Goal: Task Accomplishment & Management: Manage account settings

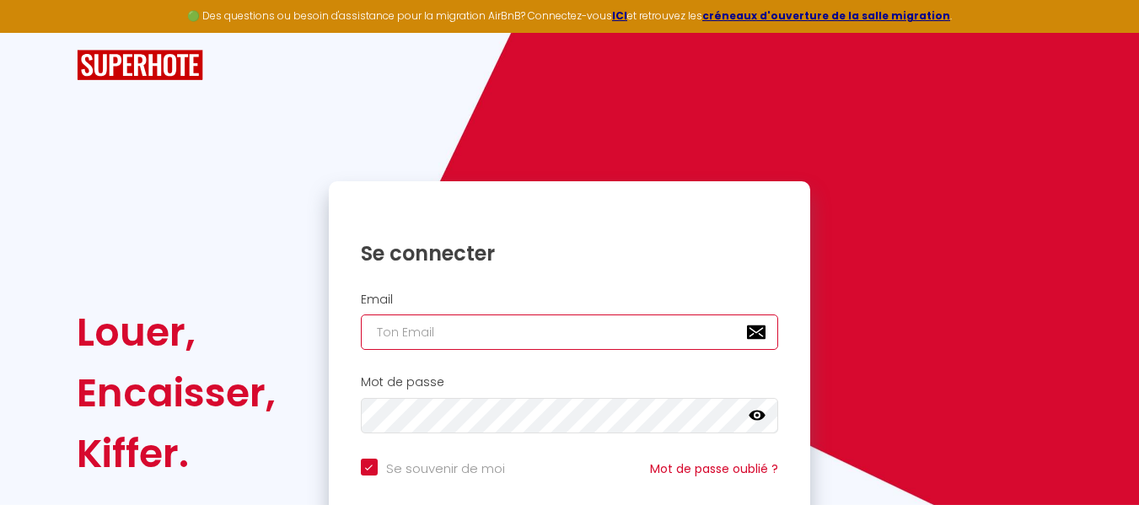
type input "[EMAIL_ADDRESS][DOMAIN_NAME]"
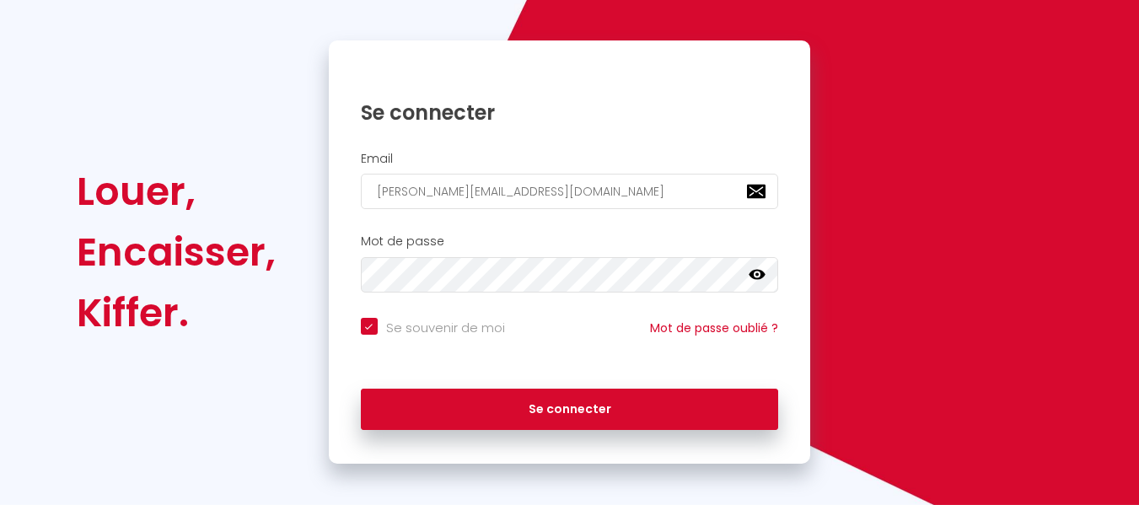
scroll to position [147, 0]
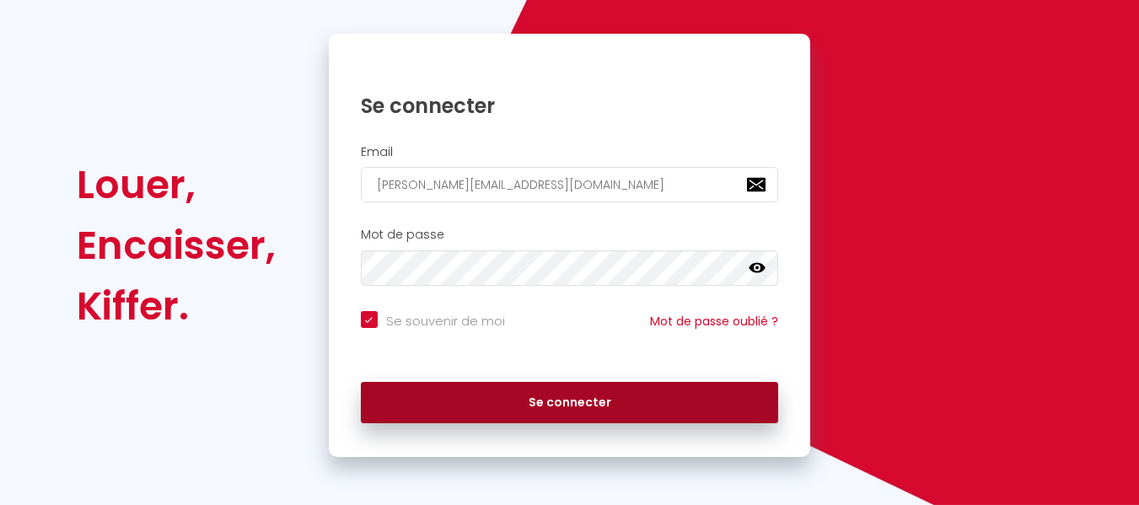
click at [592, 399] on button "Se connecter" at bounding box center [570, 403] width 418 height 42
checkbox input "true"
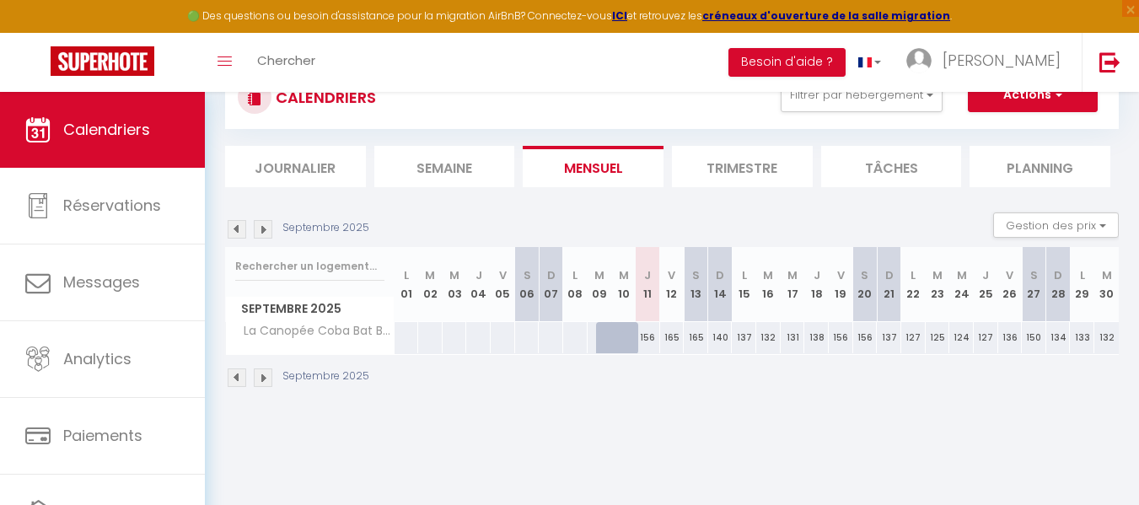
scroll to position [92, 0]
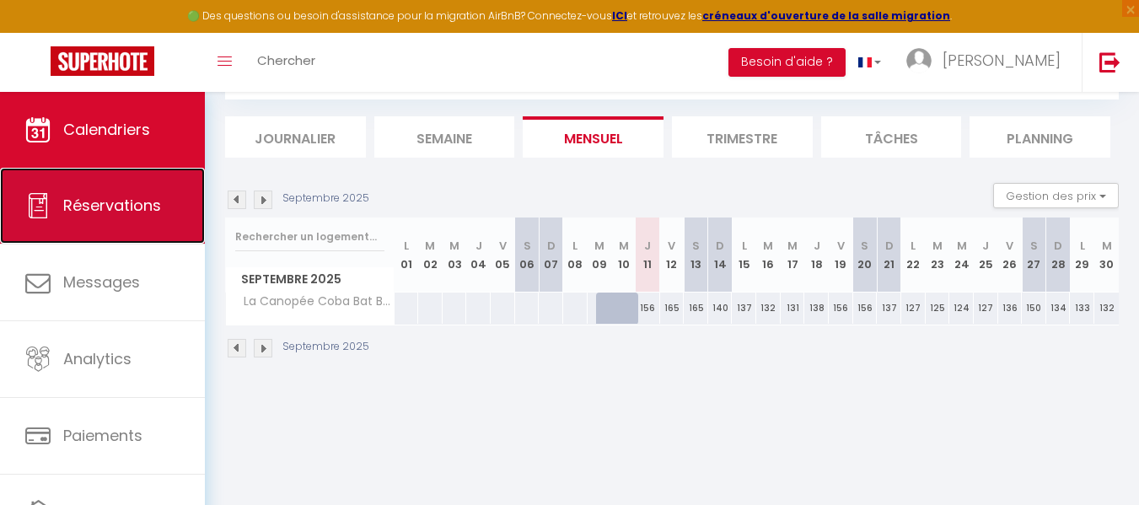
click at [113, 201] on span "Réservations" at bounding box center [112, 205] width 98 height 21
select select "not_cancelled"
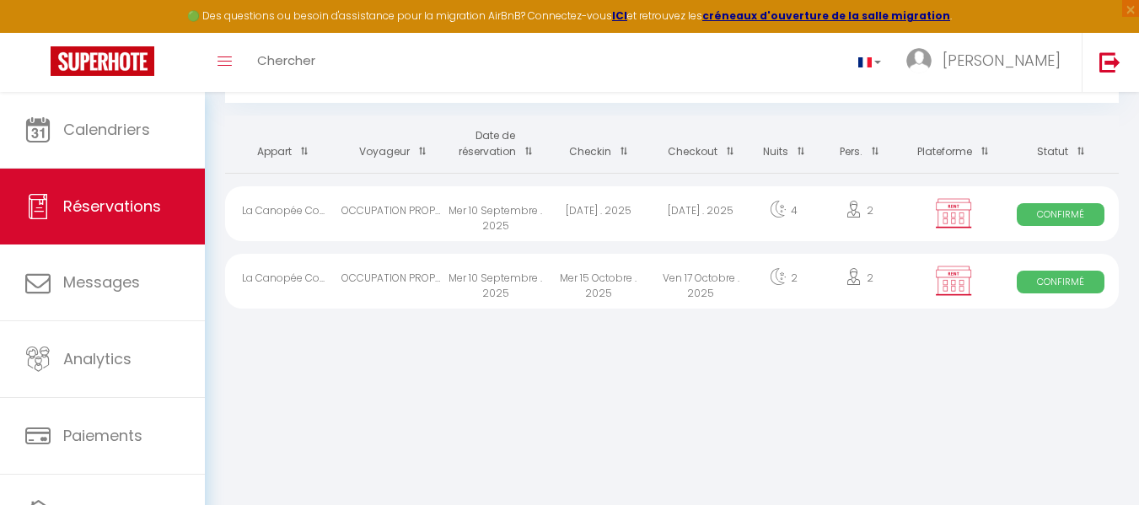
scroll to position [92, 0]
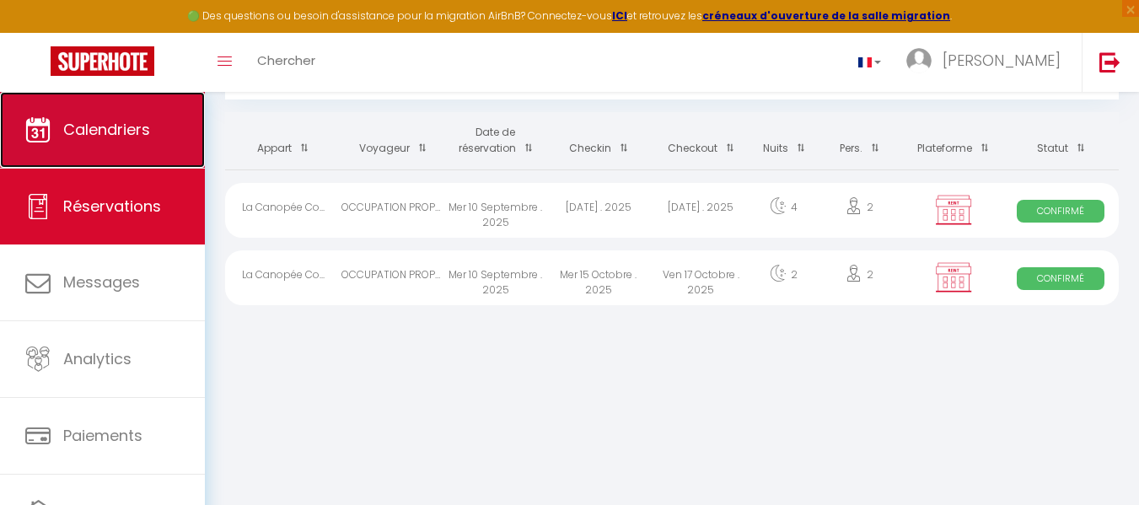
click at [126, 129] on span "Calendriers" at bounding box center [106, 129] width 87 height 21
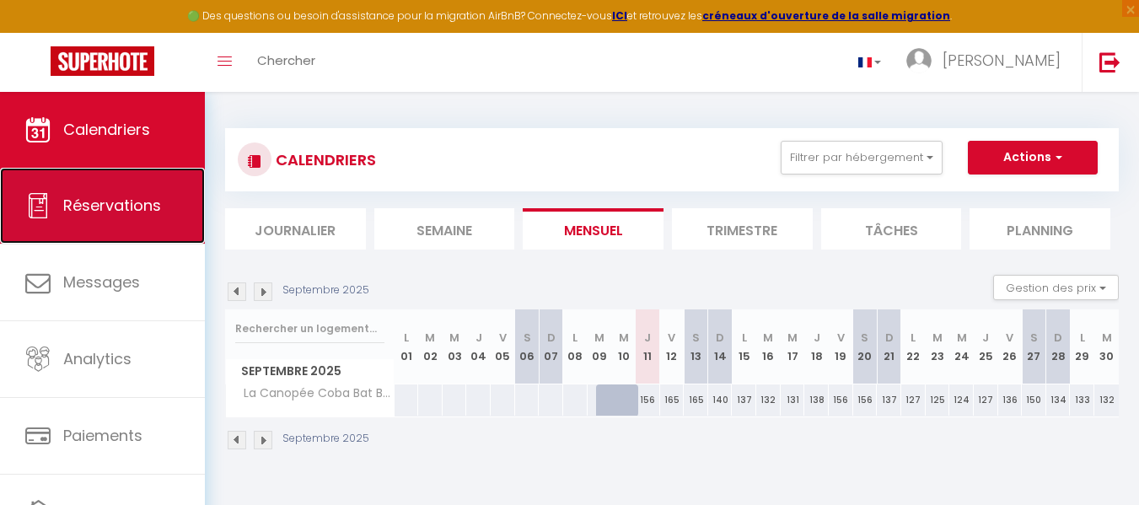
click at [105, 201] on span "Réservations" at bounding box center [112, 205] width 98 height 21
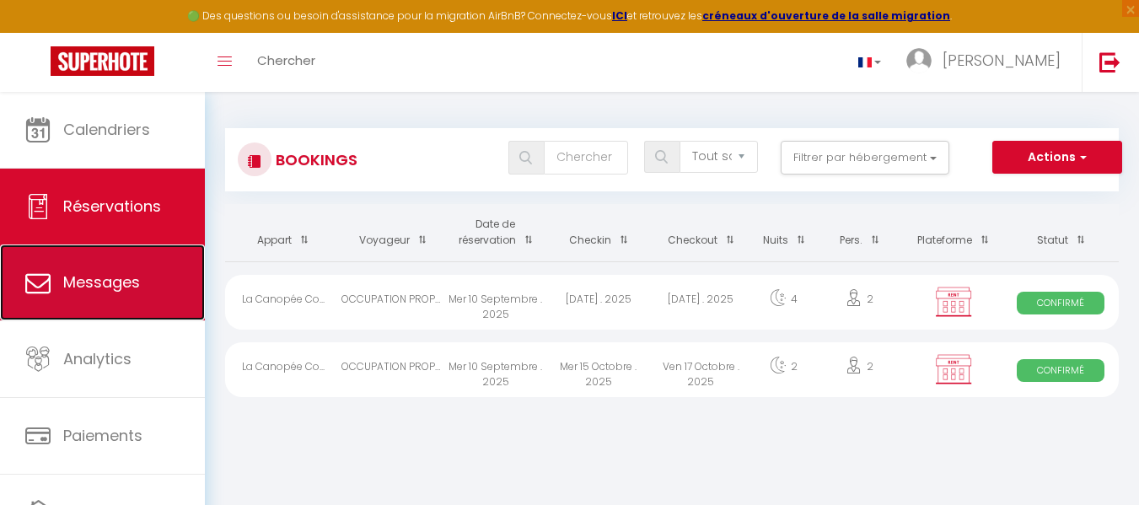
click at [85, 282] on span "Messages" at bounding box center [101, 281] width 77 height 21
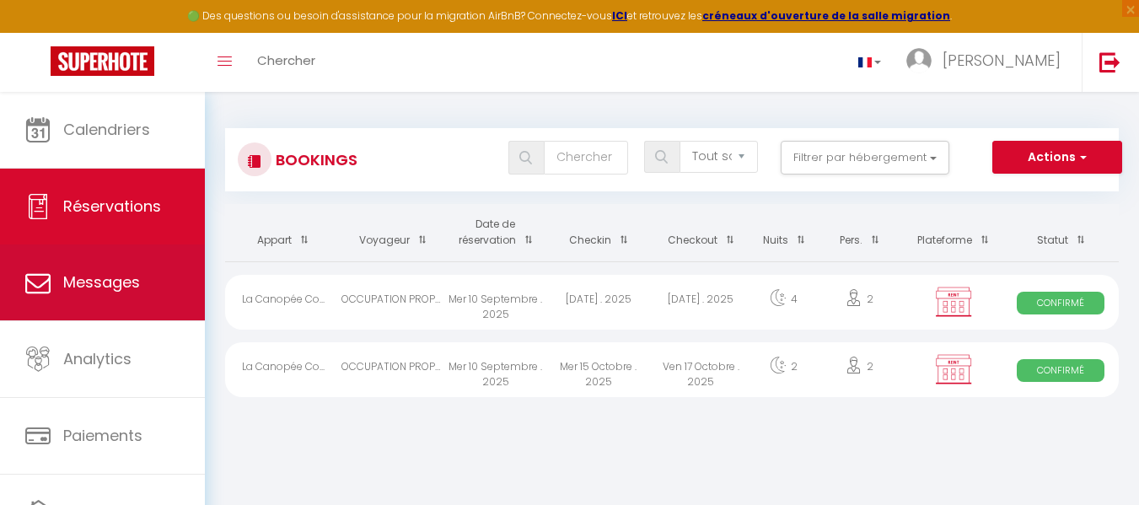
select select "message"
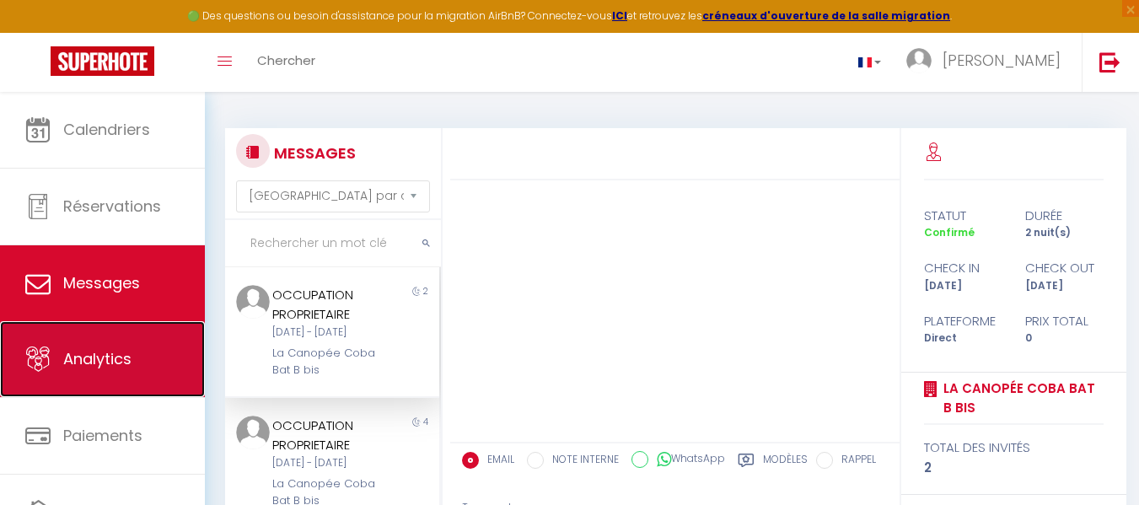
click at [108, 362] on span "Analytics" at bounding box center [97, 358] width 68 height 21
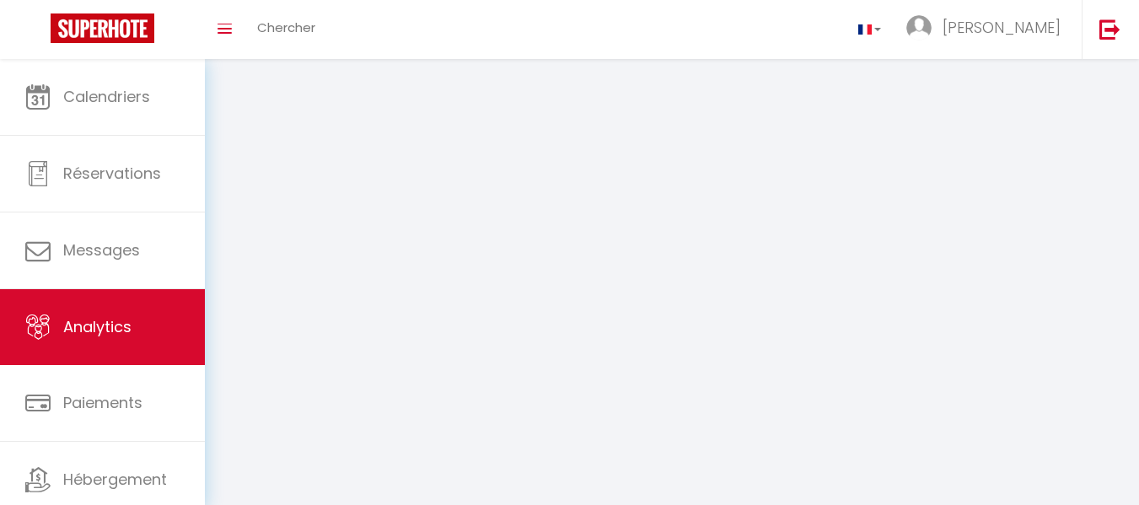
select select "2025"
select select "9"
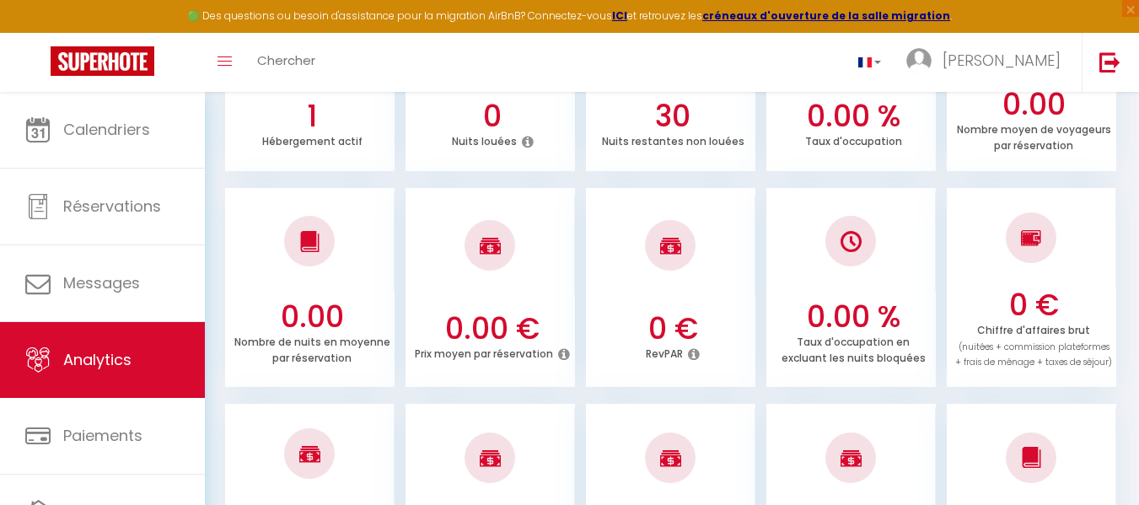
scroll to position [392, 0]
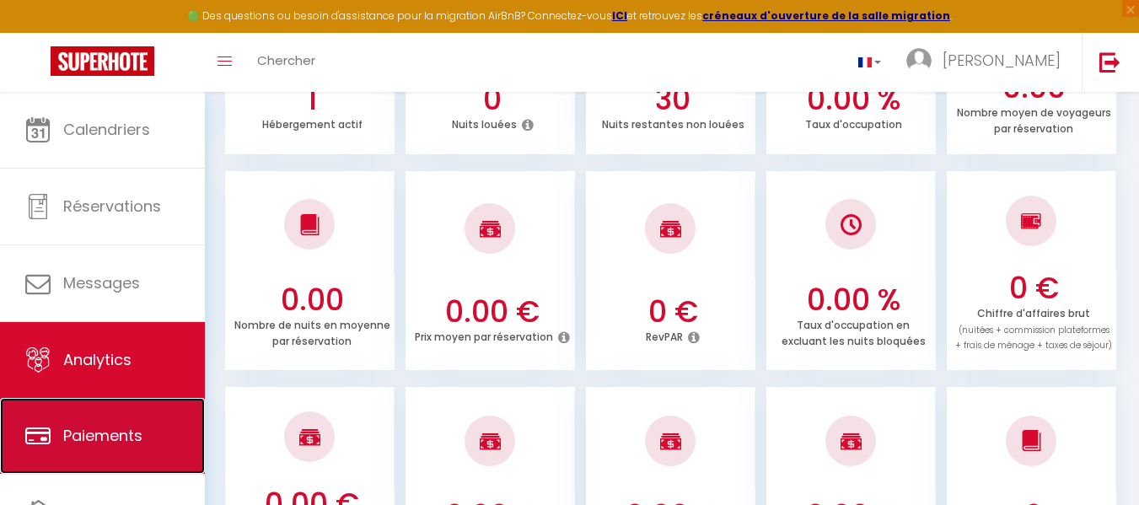
click at [117, 431] on span "Paiements" at bounding box center [102, 435] width 79 height 21
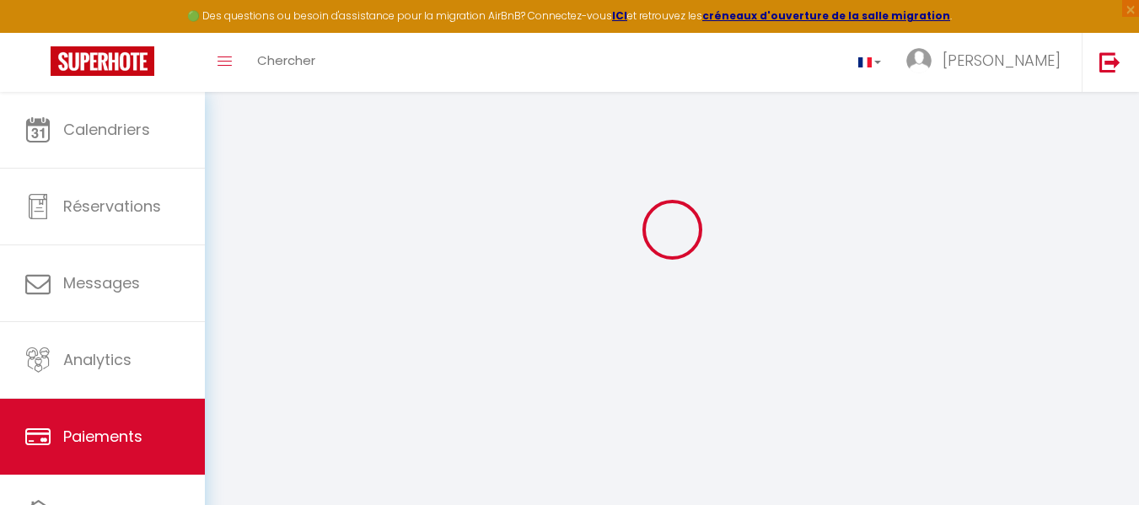
scroll to position [144, 0]
select select "2"
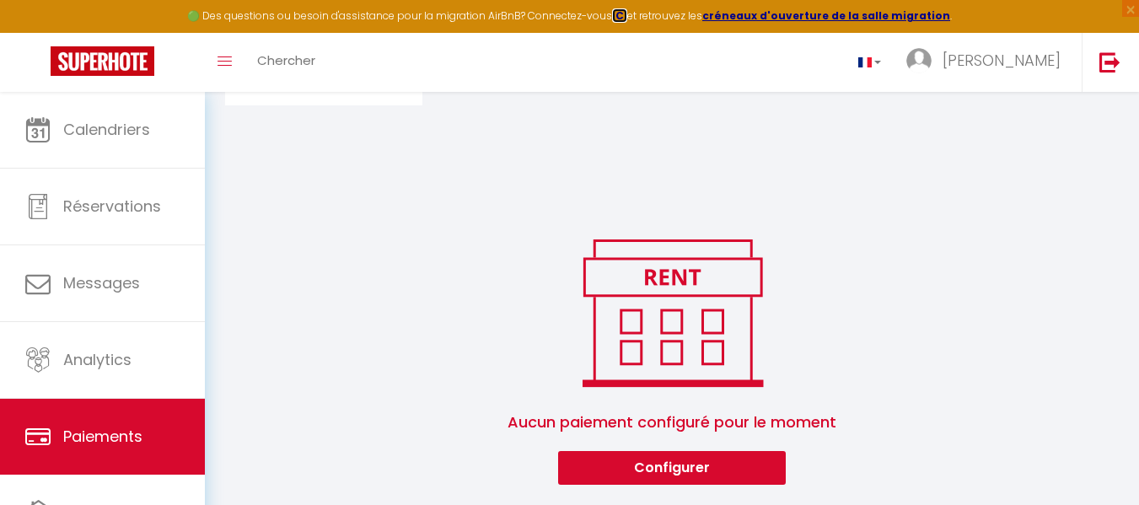
click at [627, 17] on strong "ICI" at bounding box center [619, 15] width 15 height 14
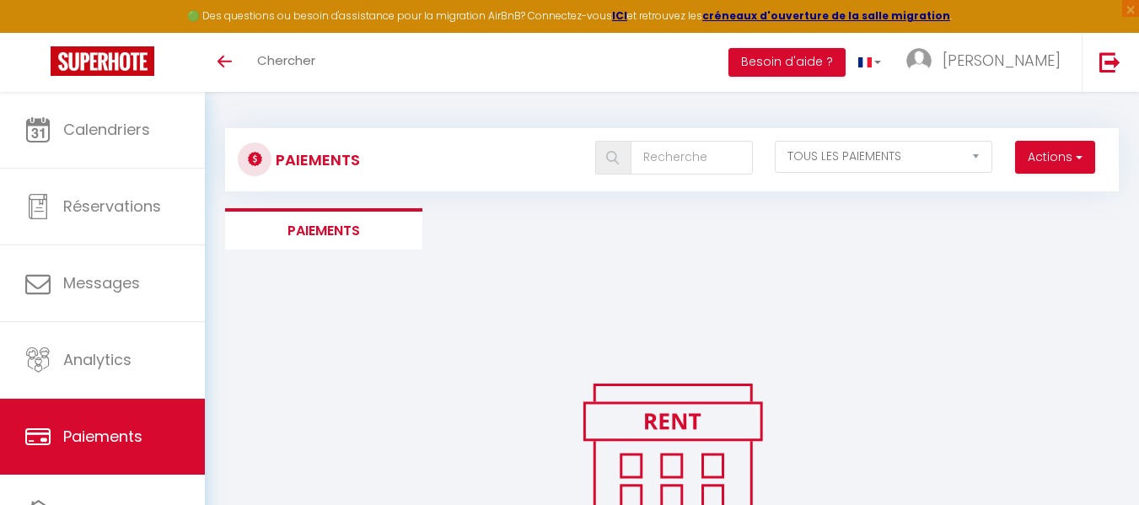
select select "2"
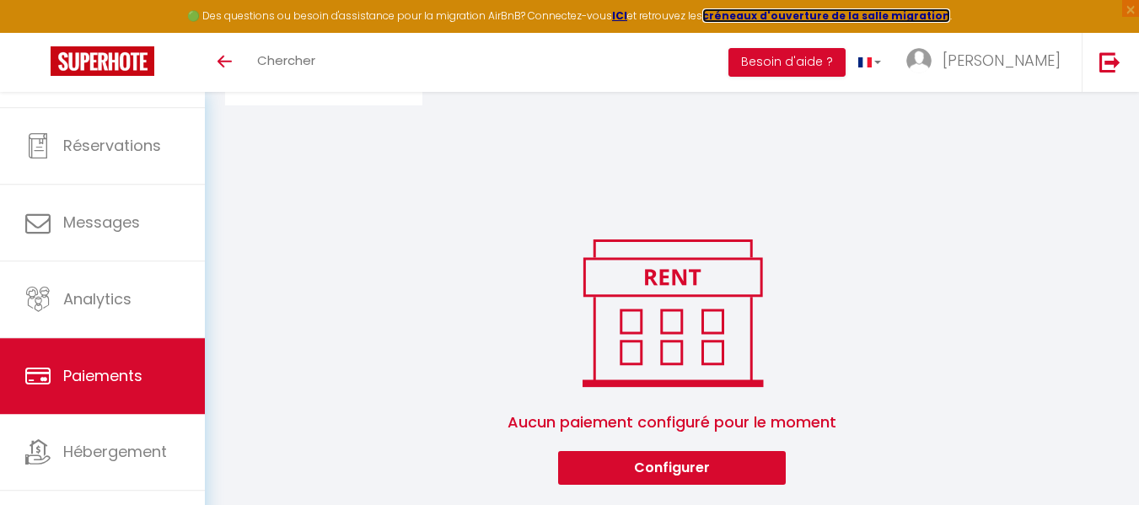
click at [801, 13] on strong "créneaux d'ouverture de la salle migration" at bounding box center [826, 15] width 248 height 14
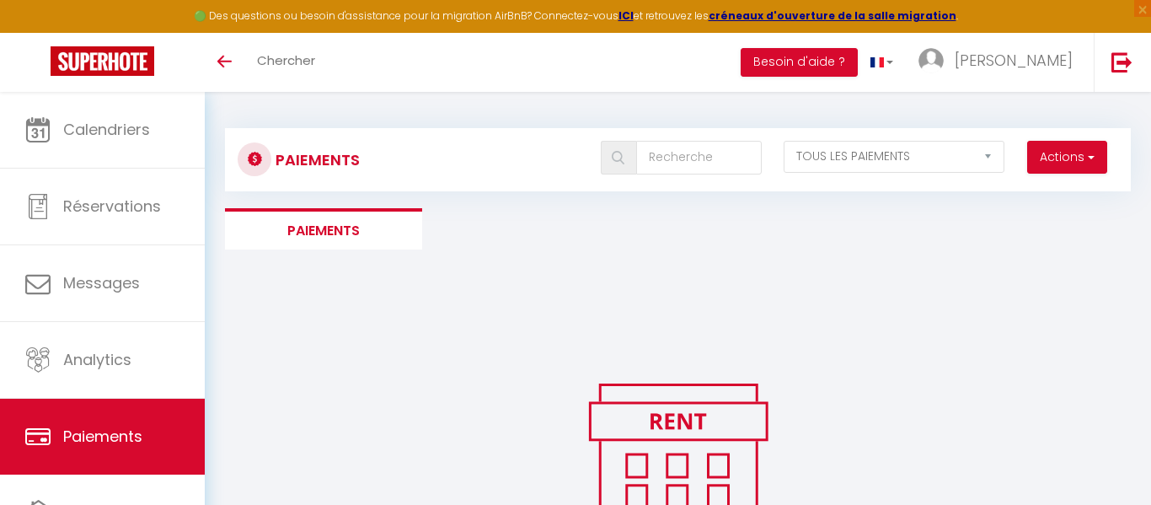
select select "2"
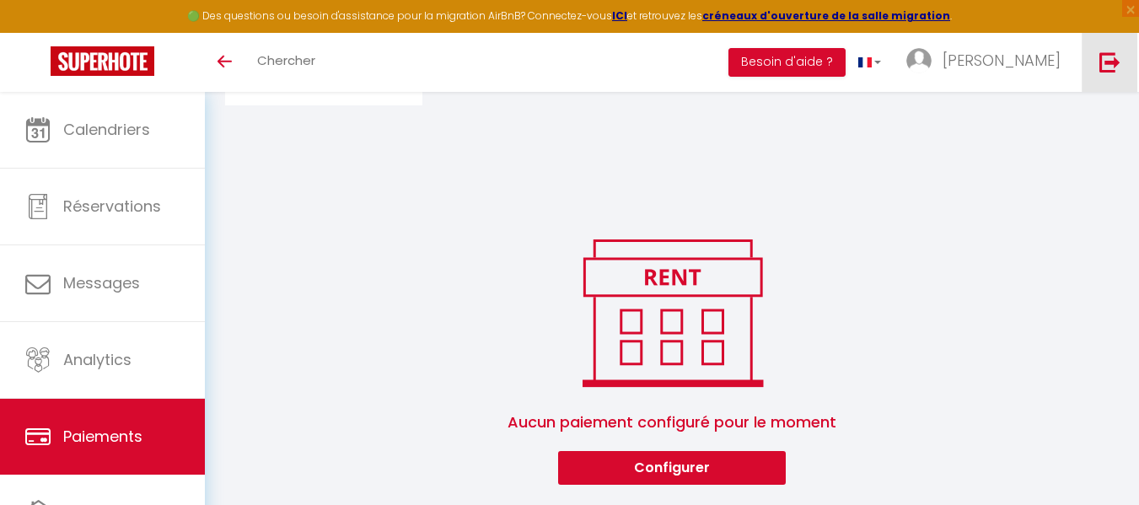
click at [1107, 57] on img at bounding box center [1109, 61] width 21 height 21
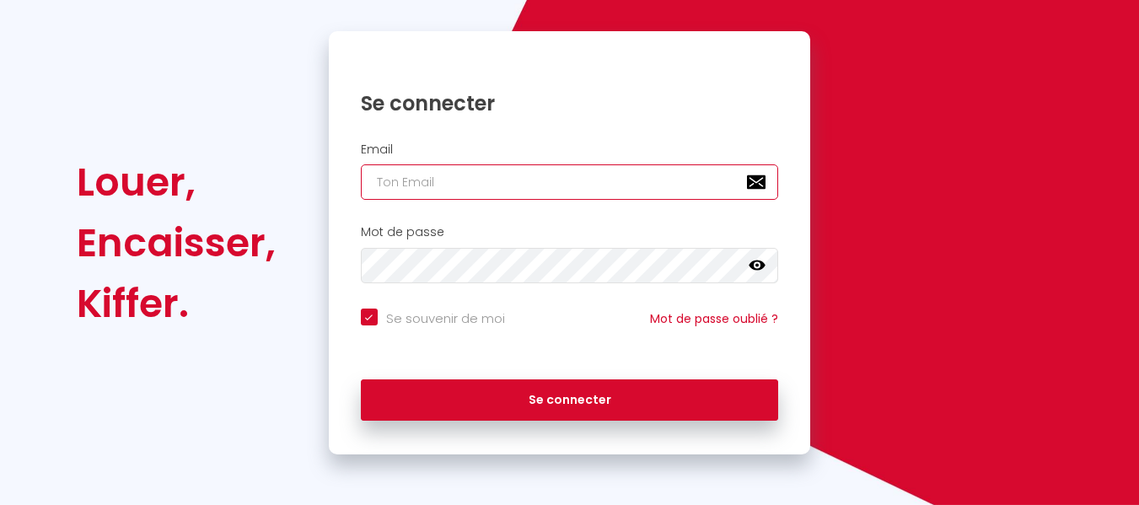
type input "[EMAIL_ADDRESS][DOMAIN_NAME]"
checkbox input "true"
